Goal: Task Accomplishment & Management: Use online tool/utility

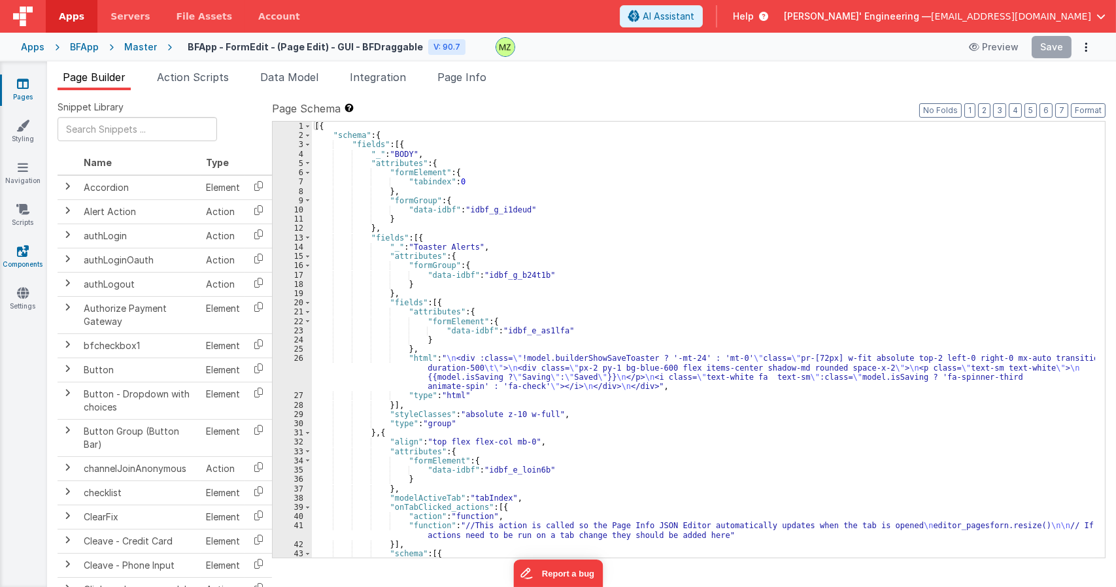
click at [28, 254] on icon at bounding box center [23, 251] width 12 height 13
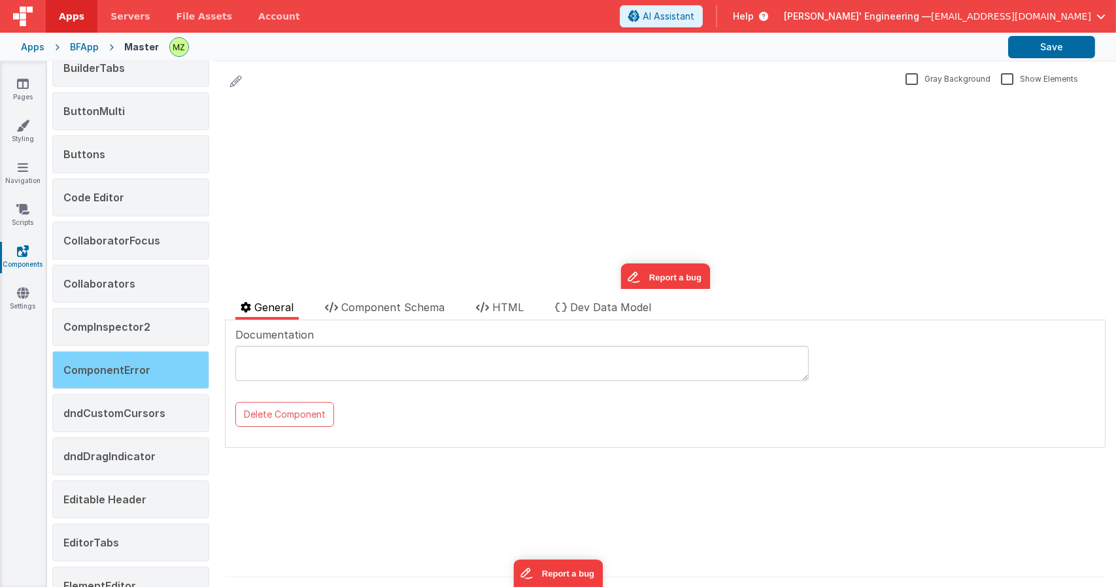
scroll to position [392, 0]
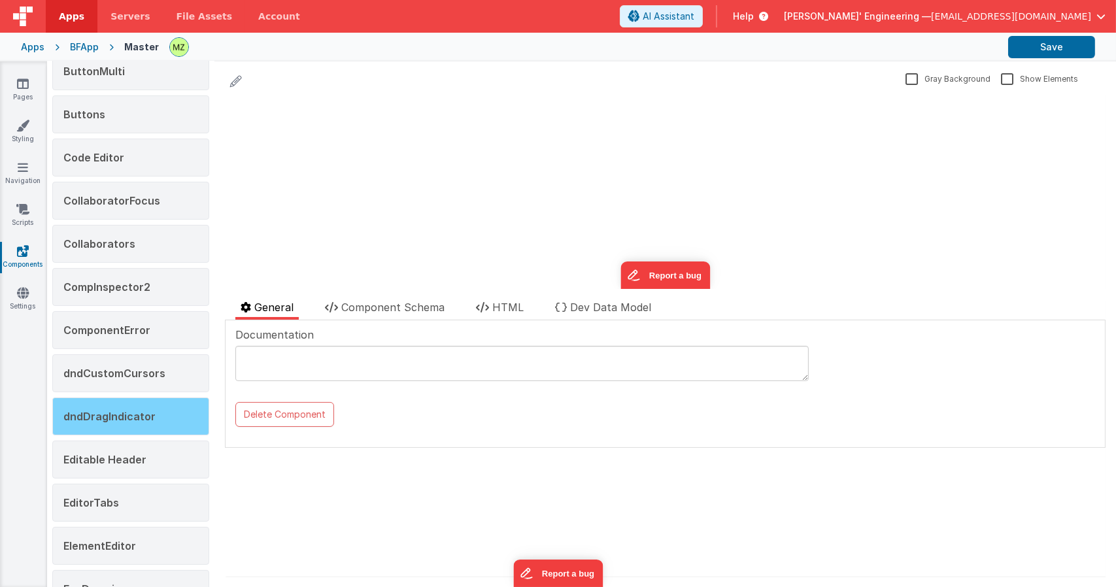
click at [163, 421] on div "dndDragIndicator" at bounding box center [130, 417] width 157 height 38
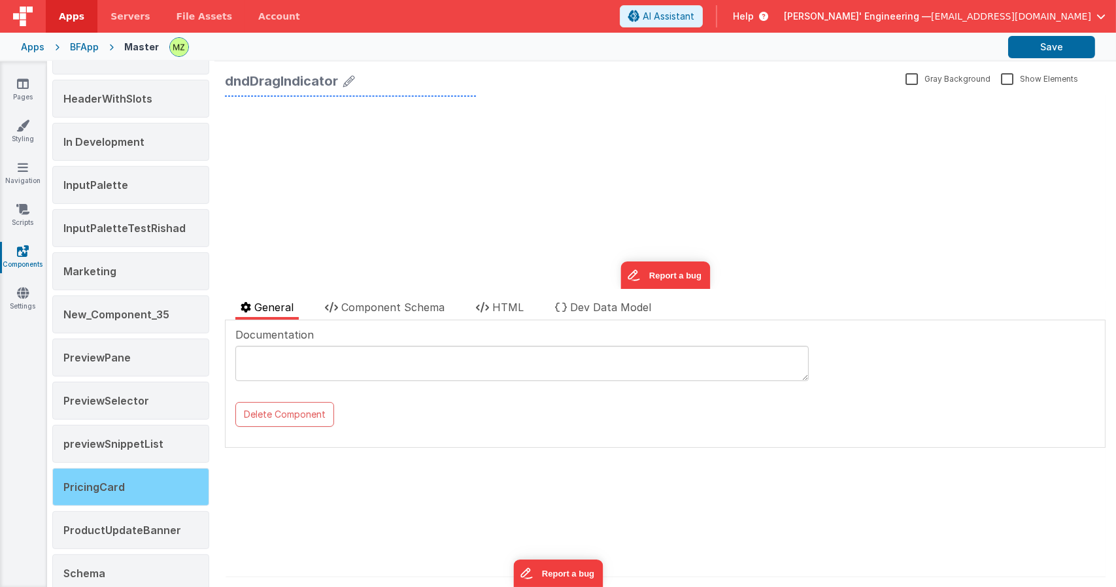
scroll to position [1161, 0]
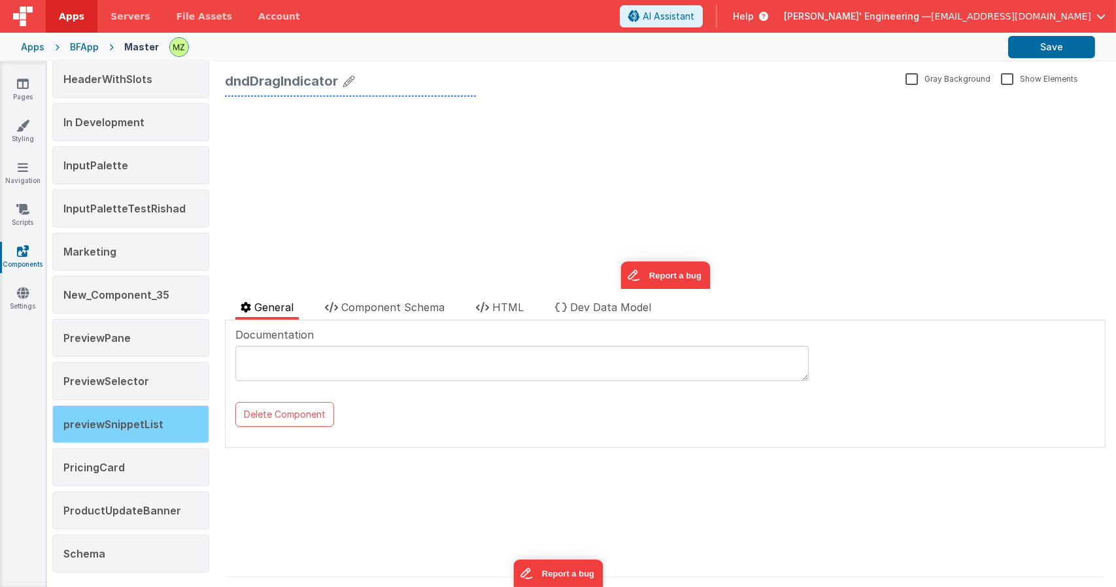
click at [135, 407] on div "previewSnippetList" at bounding box center [130, 424] width 157 height 38
click at [515, 308] on span "HTML" at bounding box center [507, 307] width 31 height 13
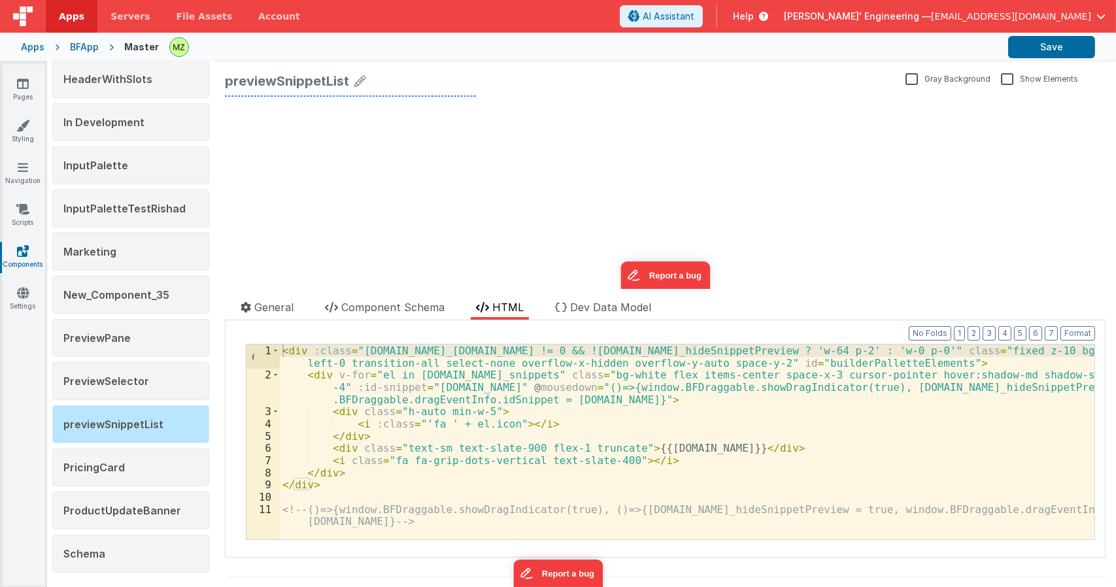
click at [576, 325] on div "Documentation Delete Component Data Model Format 7 6 5 4 3 2 1 No Folds XXXXXXX…" at bounding box center [665, 438] width 881 height 237
